Goal: Task Accomplishment & Management: Manage account settings

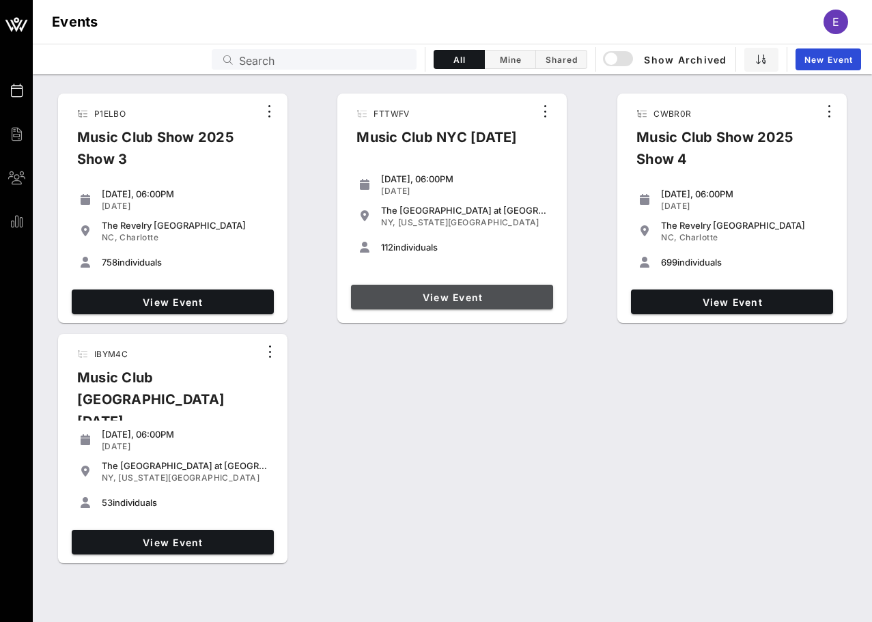
click at [471, 292] on span "View Event" at bounding box center [452, 298] width 191 height 12
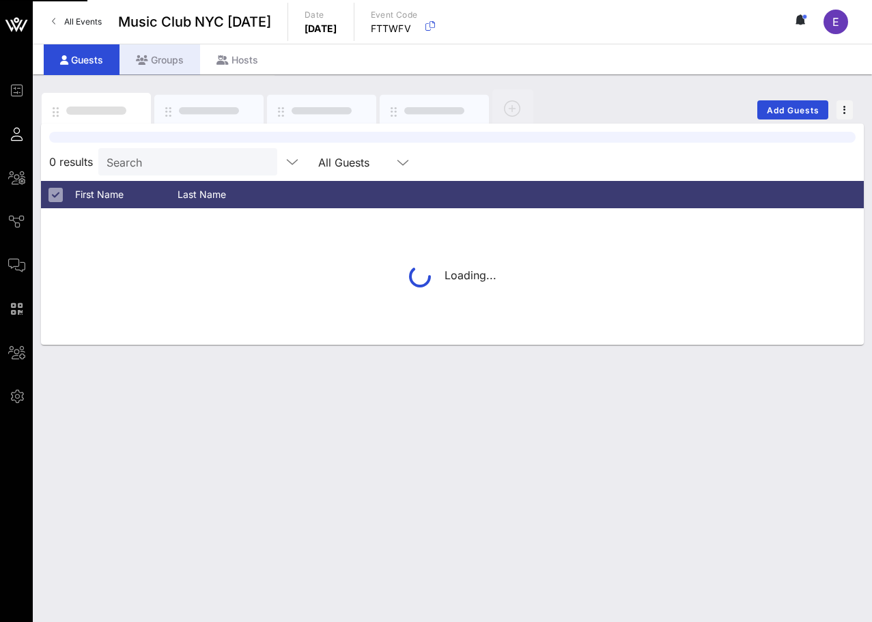
click at [178, 57] on div "Groups" at bounding box center [160, 59] width 81 height 31
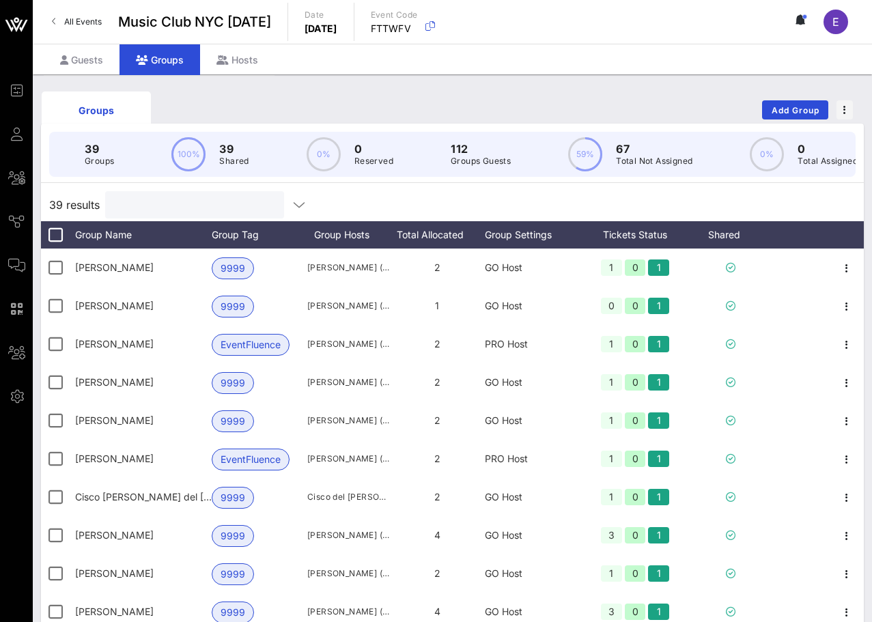
click at [202, 203] on input "text" at bounding box center [193, 205] width 160 height 18
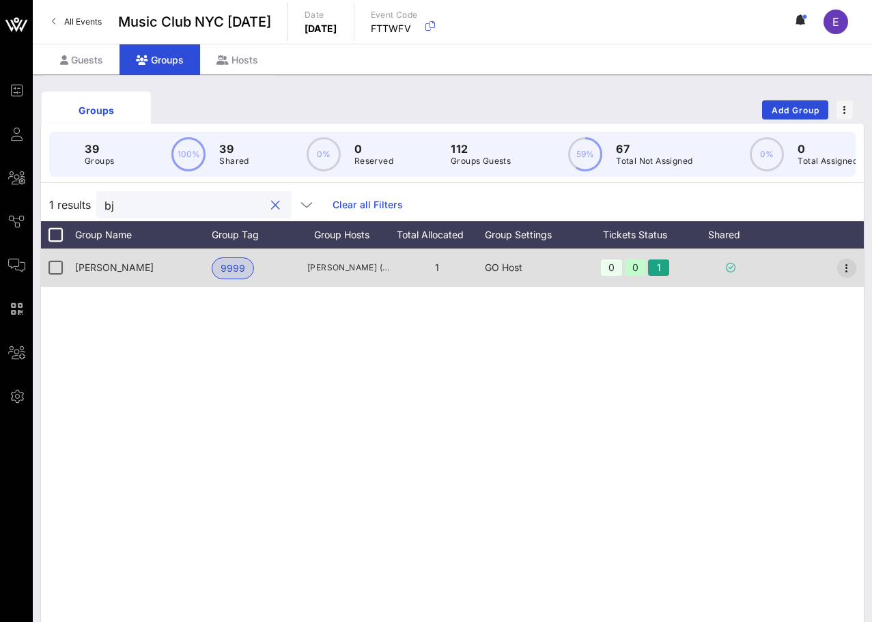
type input "bj"
click at [844, 264] on icon "button" at bounding box center [847, 268] width 16 height 16
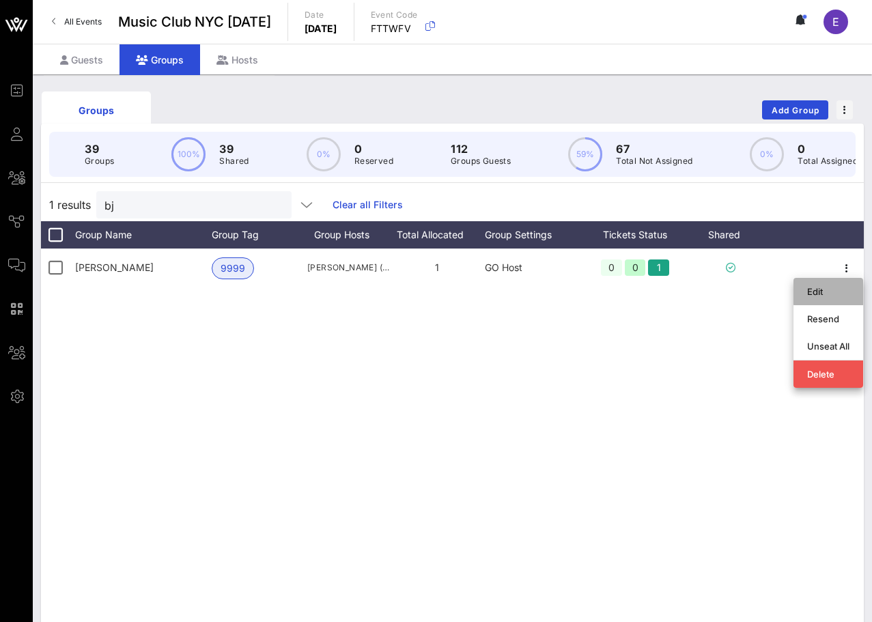
click at [812, 281] on div "Edit" at bounding box center [828, 292] width 42 height 22
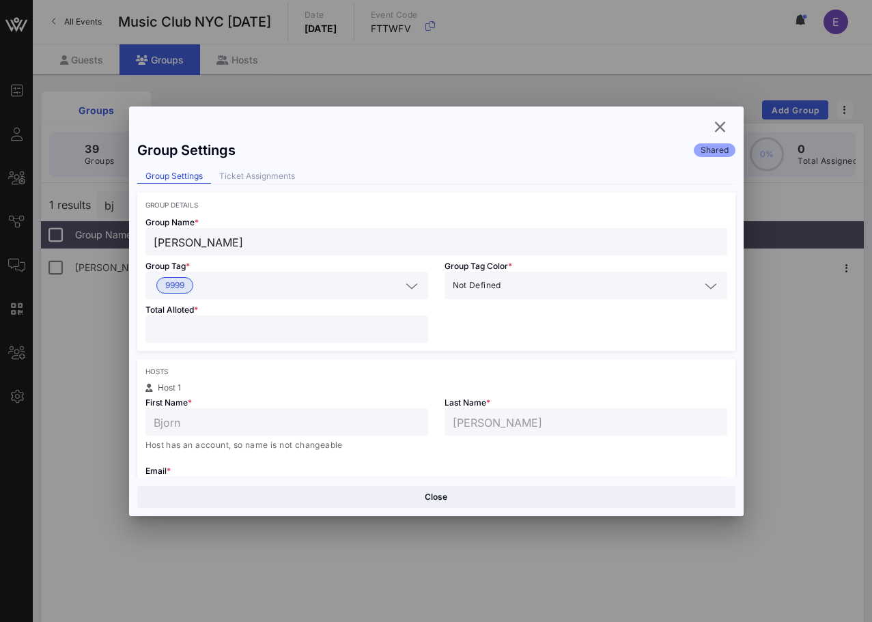
click at [327, 326] on input "*" at bounding box center [287, 329] width 266 height 18
type input "*"
click at [417, 324] on input "*" at bounding box center [287, 329] width 266 height 18
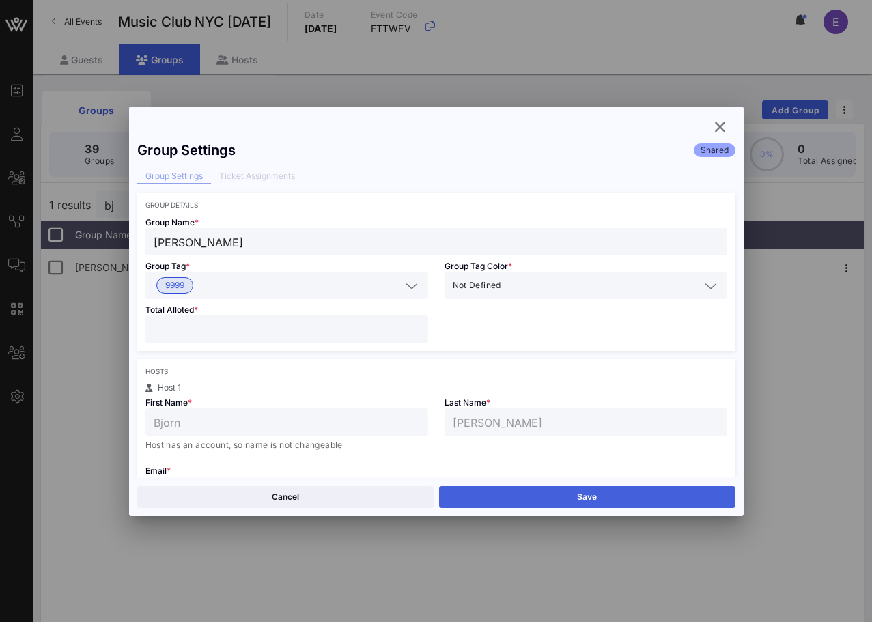
click at [520, 501] on button "Save" at bounding box center [587, 497] width 296 height 22
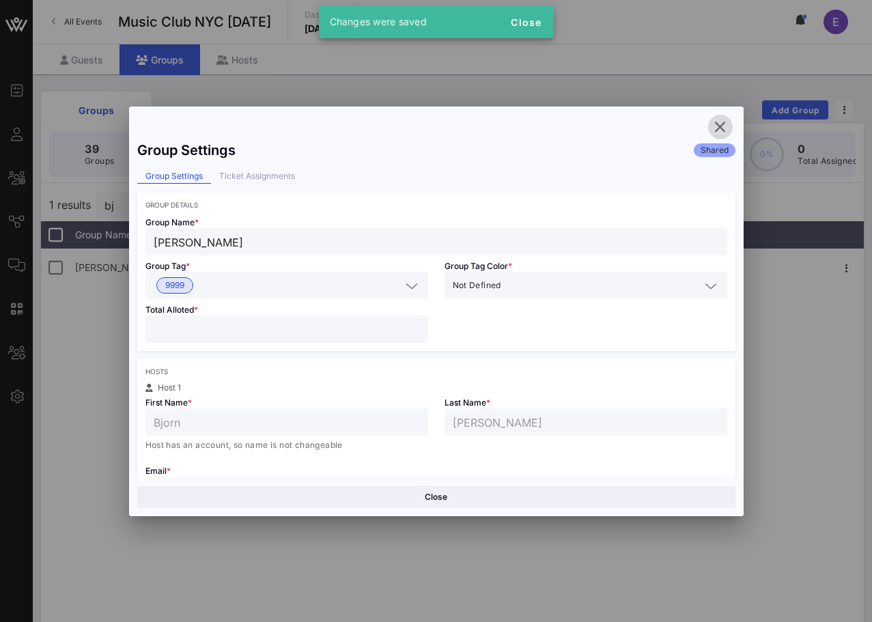
click at [726, 128] on icon "button" at bounding box center [720, 127] width 16 height 16
